Goal: Information Seeking & Learning: Find specific page/section

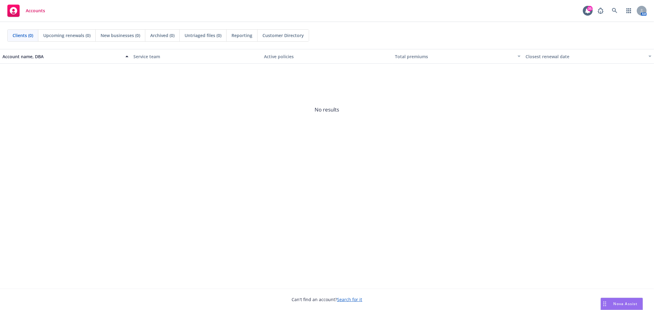
click at [281, 37] on span "Customer Directory" at bounding box center [283, 35] width 41 height 6
click at [615, 10] on icon at bounding box center [615, 11] width 6 height 6
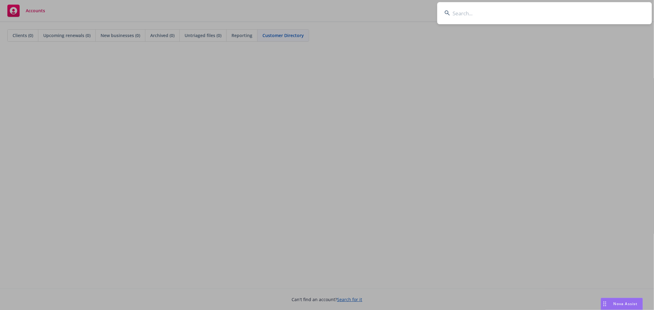
type input "c"
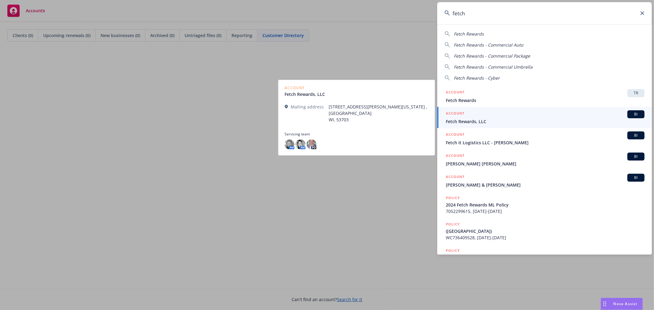
type input "fetch"
click at [637, 114] on span "BI" at bounding box center [636, 115] width 12 height 6
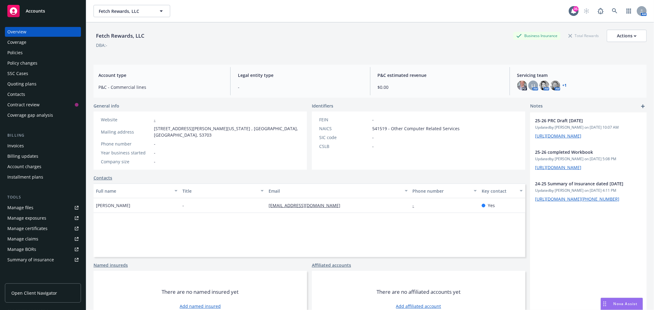
scroll to position [22, 0]
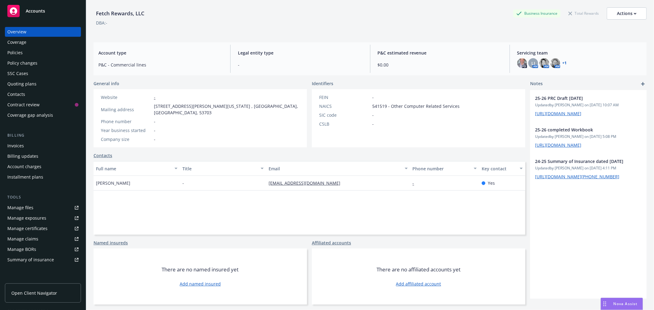
click at [28, 54] on div "Policies" at bounding box center [42, 53] width 71 height 10
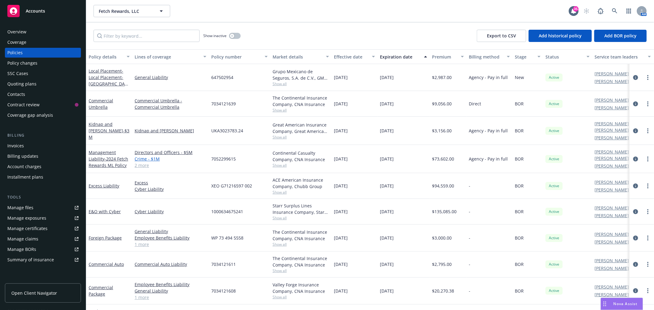
click at [144, 157] on link "Crime - $1M" at bounding box center [171, 159] width 72 height 6
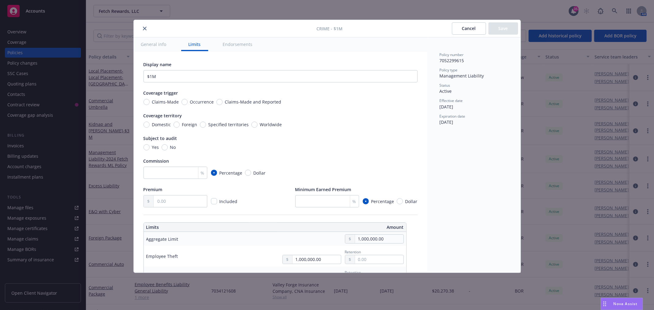
click at [471, 28] on button "Cancel" at bounding box center [469, 28] width 34 height 12
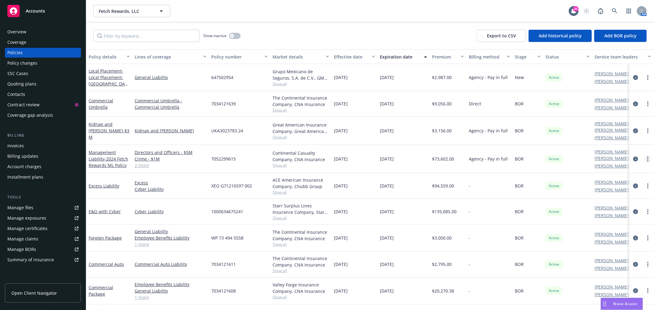
click at [645, 156] on link "more" at bounding box center [648, 159] width 7 height 7
click at [430, 24] on div "Show inactive Export to CSV Add historical policy Add BOR policy" at bounding box center [370, 35] width 568 height 27
click at [32, 39] on div "Coverage" at bounding box center [42, 42] width 71 height 10
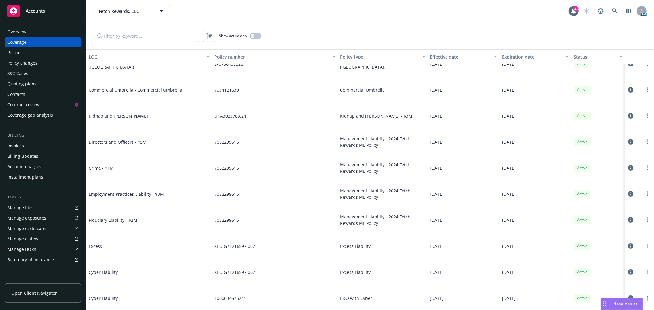
scroll to position [33, 0]
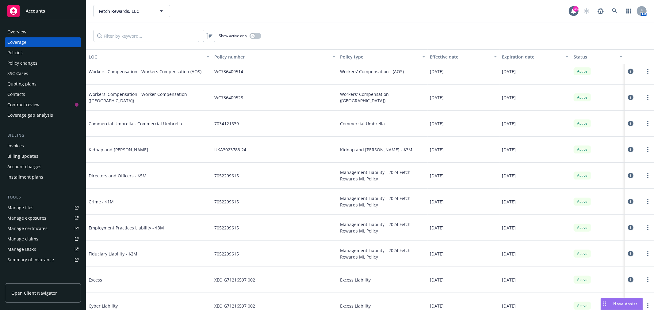
click at [98, 199] on span "Crime - $1M" at bounding box center [135, 202] width 92 height 6
click at [103, 203] on span "Crime - $1M" at bounding box center [135, 202] width 92 height 6
drag, startPoint x: 194, startPoint y: 198, endPoint x: 229, endPoint y: 198, distance: 35.0
click at [206, 198] on div "Crime - $1M" at bounding box center [149, 202] width 126 height 26
click at [229, 199] on span "7052299615" at bounding box center [226, 202] width 25 height 6
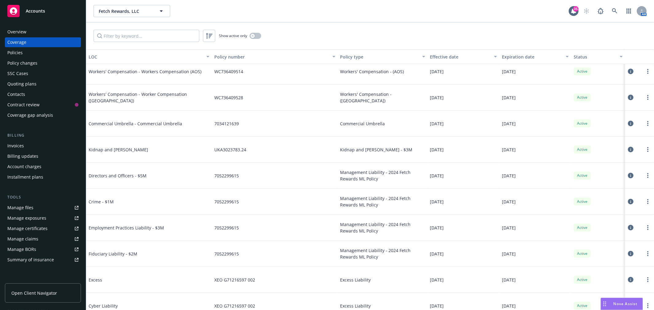
click at [386, 202] on span "Management Liability - 2024 Fetch Rewards ML Policy" at bounding box center [383, 201] width 85 height 13
click at [645, 203] on link "more" at bounding box center [648, 201] width 7 height 7
click at [603, 241] on link "View policy" at bounding box center [606, 238] width 81 height 12
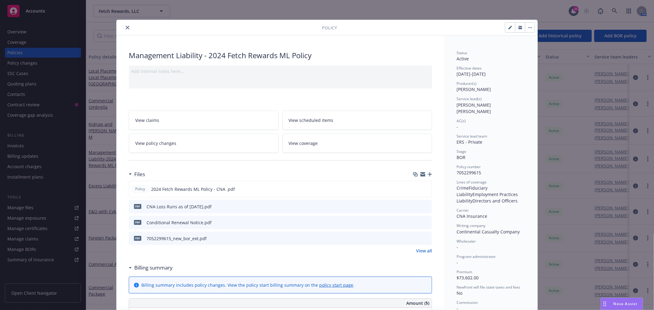
scroll to position [34, 0]
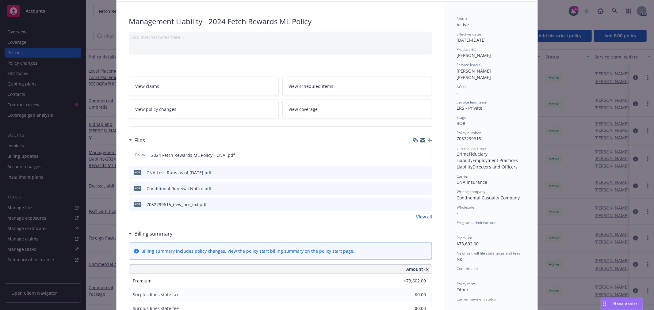
click at [414, 204] on icon "download file" at bounding box center [416, 204] width 4 height 4
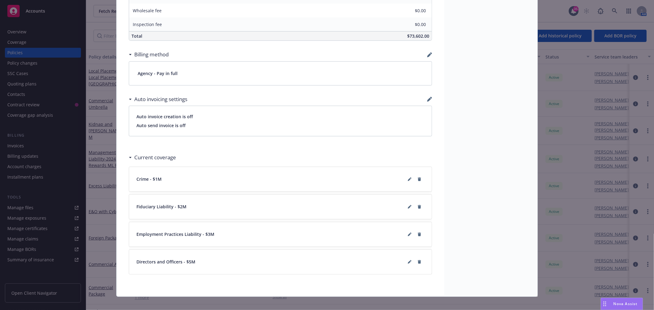
scroll to position [394, 0]
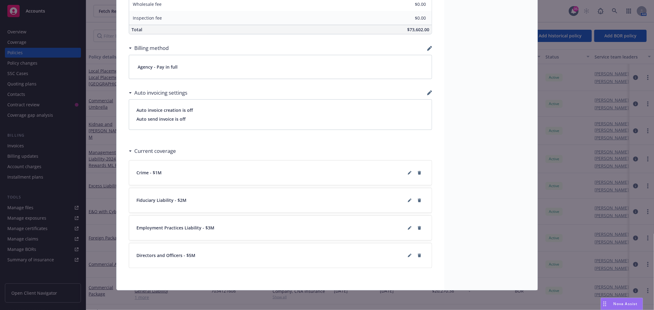
click at [202, 171] on div "Crime - $1M" at bounding box center [281, 173] width 288 height 10
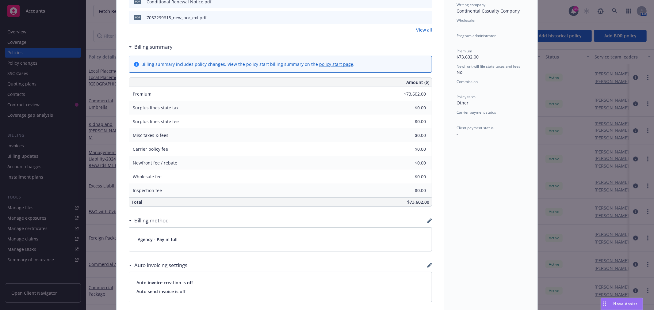
scroll to position [53, 0]
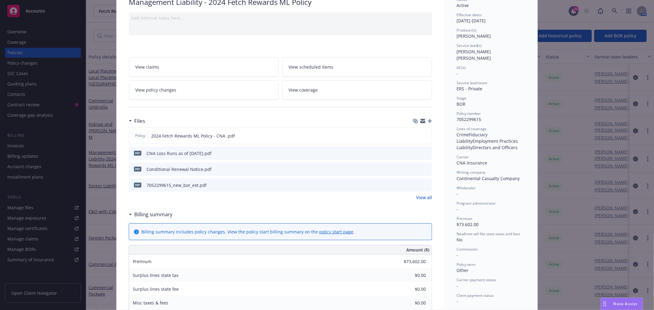
click at [551, 17] on div "Policy Management Liability - 2024 Fetch Rewards ML Policy Add internal notes h…" at bounding box center [327, 155] width 654 height 310
click at [103, 72] on div "Policy Management Liability - 2024 Fetch Rewards ML Policy Add internal notes h…" at bounding box center [327, 155] width 654 height 310
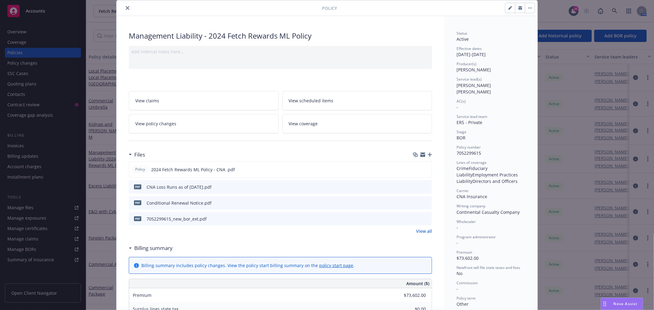
scroll to position [0, 0]
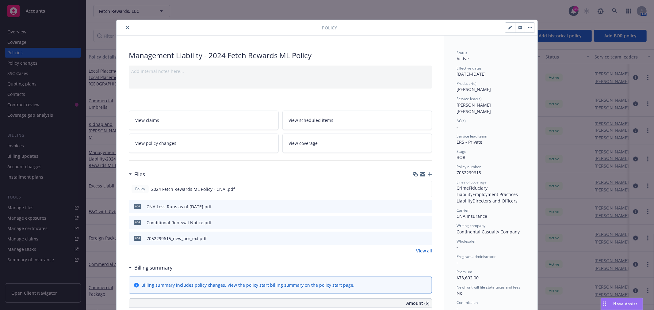
click at [126, 26] on icon "close" at bounding box center [128, 28] width 4 height 4
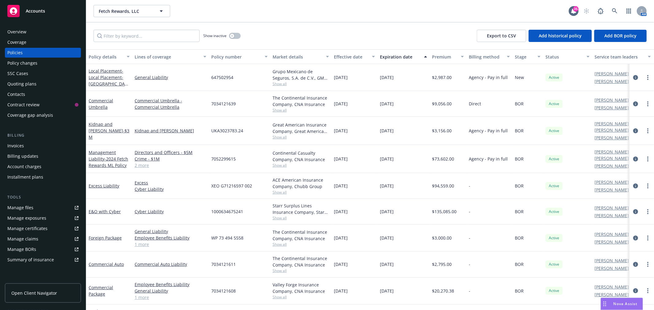
click at [124, 28] on div "Show inactive Export to CSV Add historical policy Add BOR policy" at bounding box center [370, 35] width 568 height 27
click at [618, 12] on link at bounding box center [615, 11] width 12 height 12
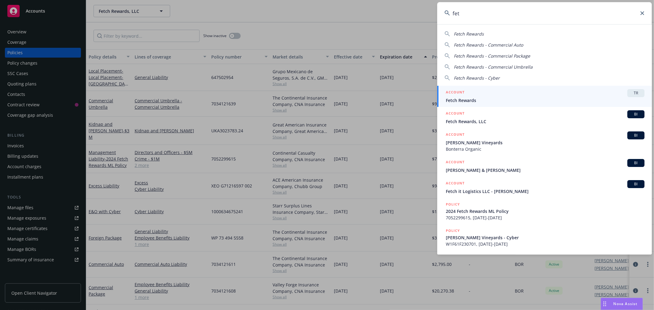
type input "fet"
click at [633, 94] on span "TR" at bounding box center [636, 94] width 12 height 6
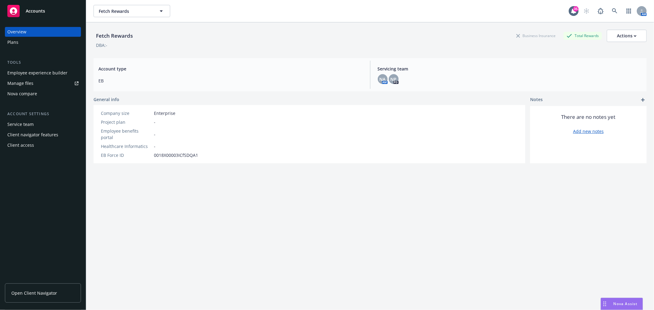
click at [28, 144] on div "Client access" at bounding box center [20, 146] width 27 height 10
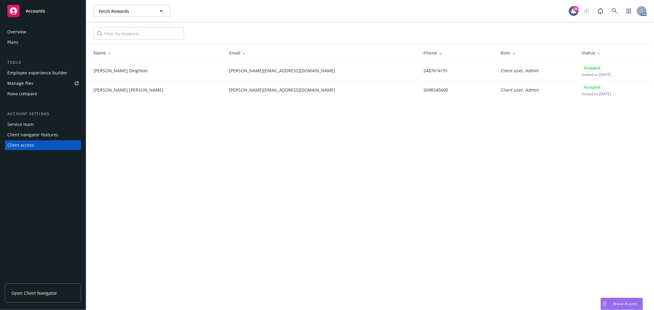
click at [35, 124] on div "Service team" at bounding box center [42, 125] width 71 height 10
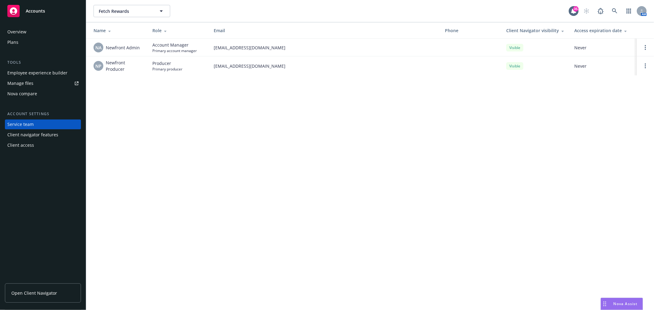
click at [26, 70] on div "Employee experience builder" at bounding box center [37, 73] width 60 height 10
click at [31, 29] on div "Overview" at bounding box center [42, 32] width 71 height 10
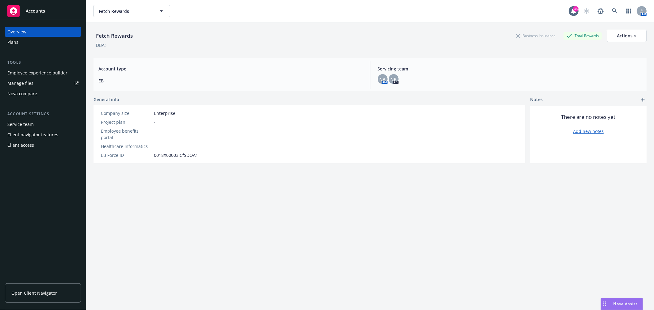
click at [46, 41] on div "Plans" at bounding box center [42, 42] width 71 height 10
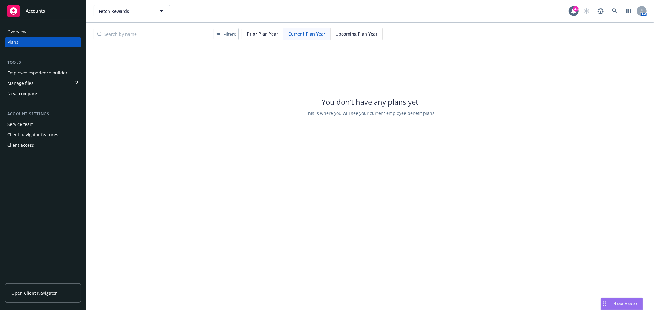
click at [38, 289] on link "Open Client Navigator" at bounding box center [43, 293] width 76 height 19
click at [29, 9] on span "Accounts" at bounding box center [35, 11] width 19 height 5
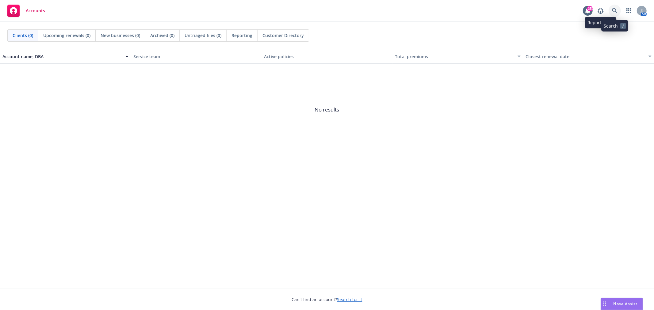
click at [612, 7] on link at bounding box center [615, 11] width 12 height 12
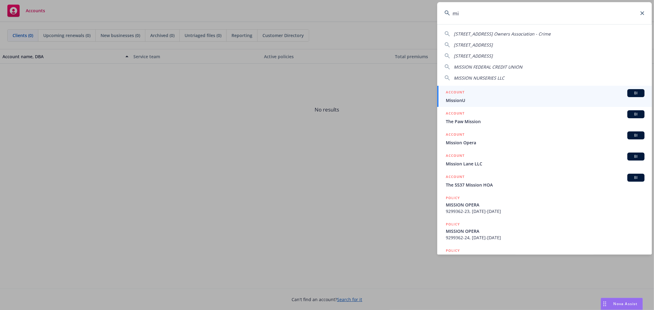
type input "m"
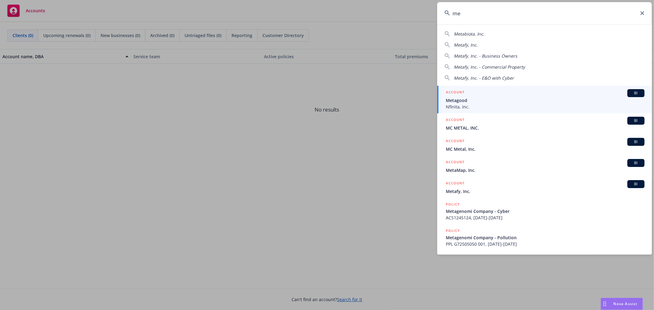
type input "m"
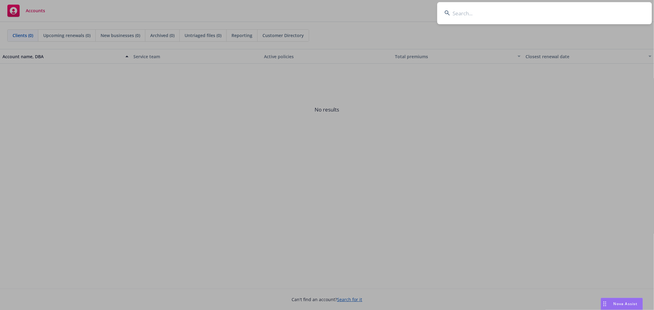
click at [532, 9] on input at bounding box center [544, 13] width 215 height 22
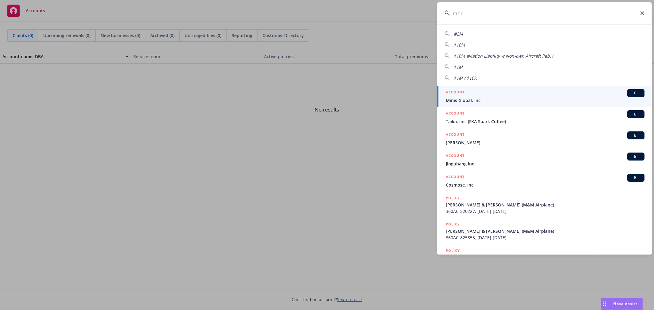
type input "meda"
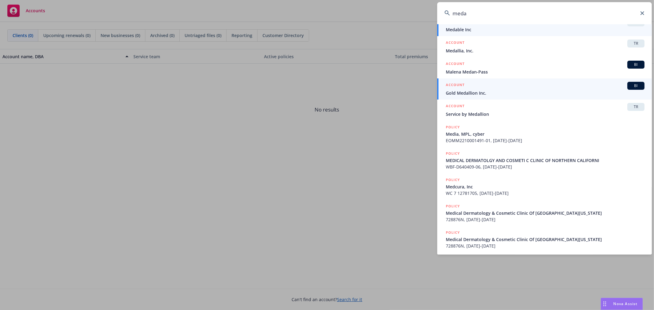
scroll to position [72, 0]
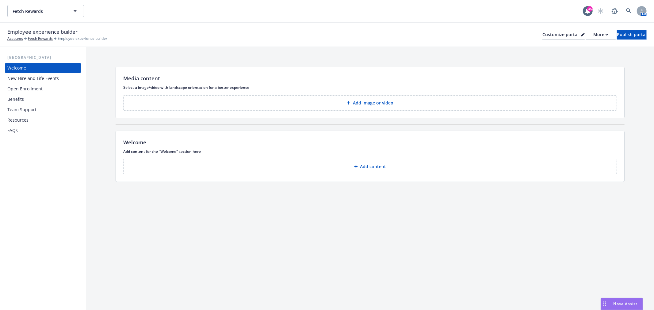
click at [14, 93] on div "Open Enrollment" at bounding box center [24, 89] width 35 height 10
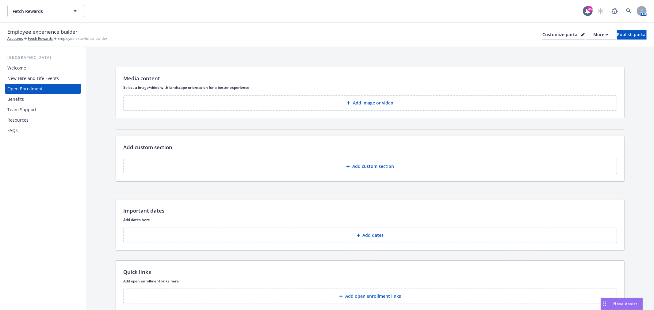
click at [36, 99] on div "Benefits" at bounding box center [42, 99] width 71 height 10
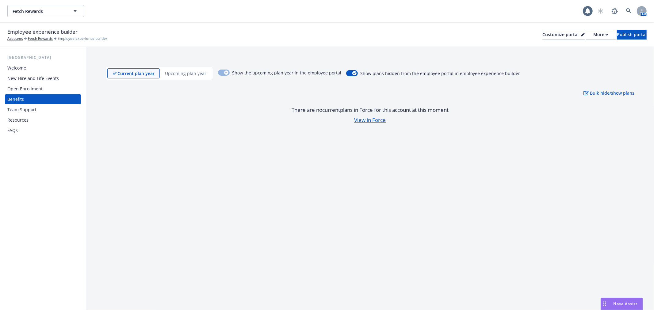
click at [34, 107] on div "Team Support" at bounding box center [21, 110] width 29 height 10
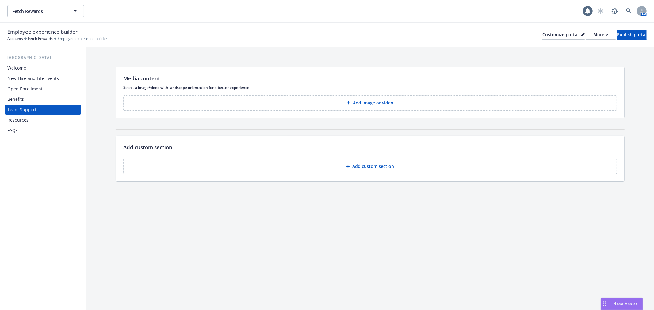
click at [34, 96] on div "Benefits" at bounding box center [42, 99] width 71 height 10
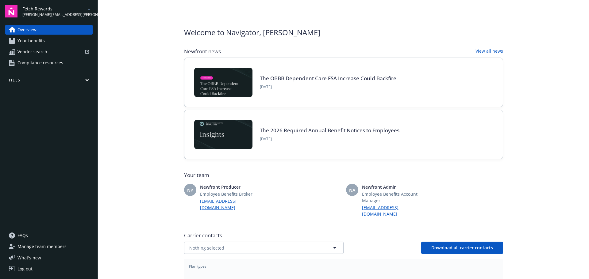
click at [42, 40] on span "Your benefits" at bounding box center [30, 41] width 27 height 10
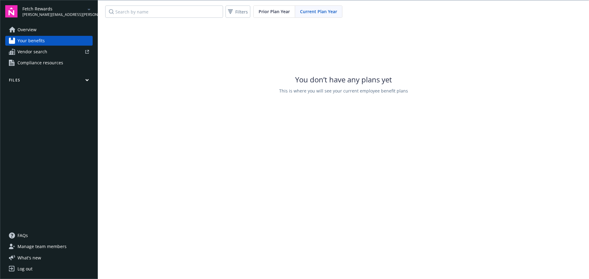
click at [36, 55] on span "Vendor search" at bounding box center [32, 52] width 30 height 10
